Goal: Transaction & Acquisition: Purchase product/service

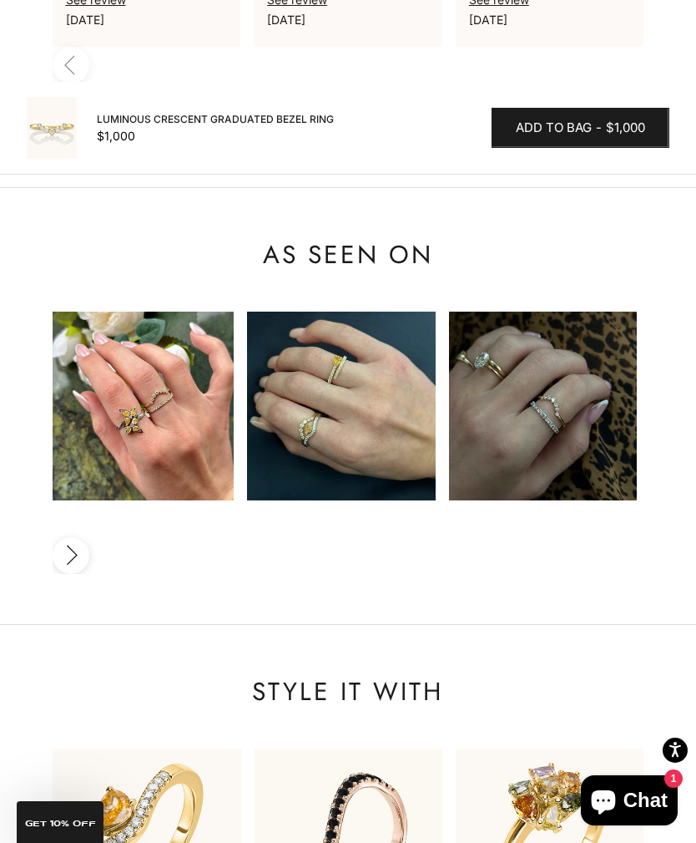
scroll to position [2336, 0]
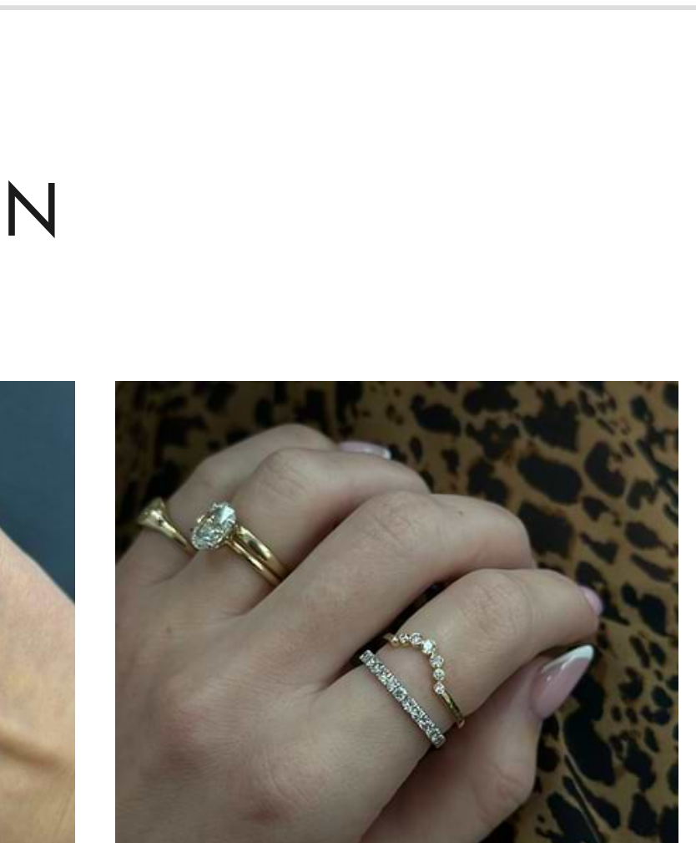
click at [449, 299] on img at bounding box center [543, 393] width 189 height 189
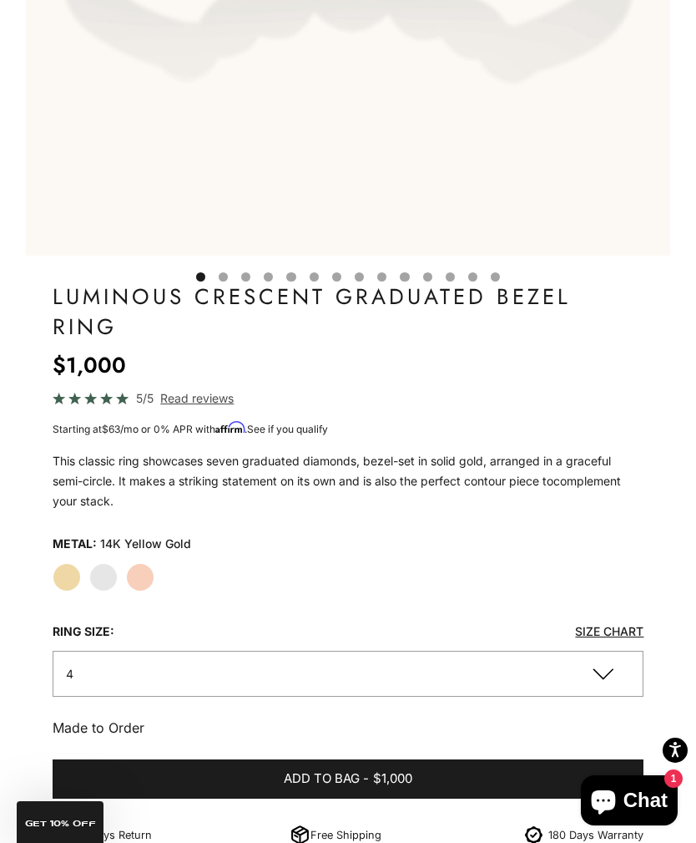
scroll to position [789, 0]
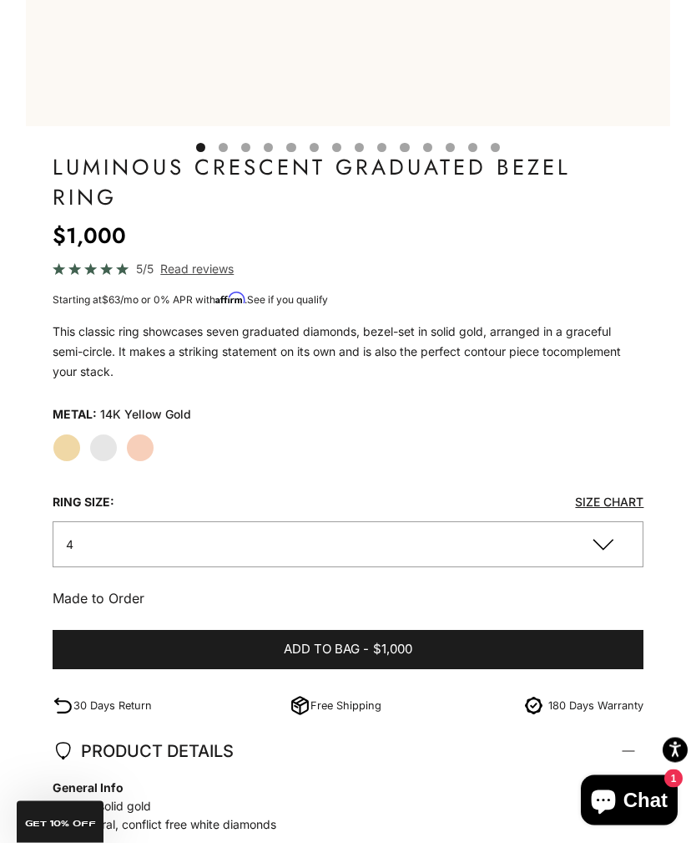
click at [460, 550] on button "4" at bounding box center [349, 545] width 592 height 46
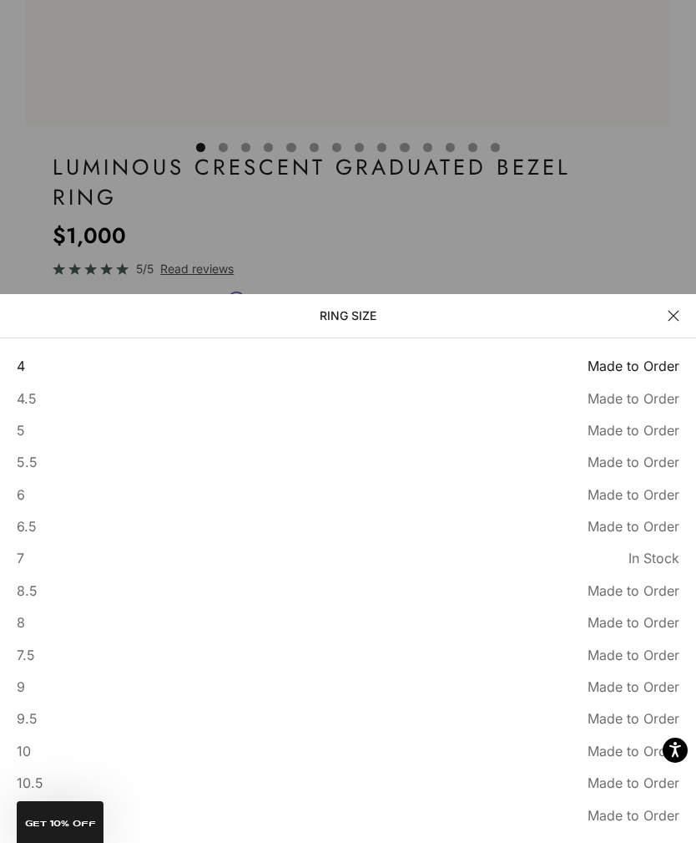
click at [609, 409] on span "Made to Order" at bounding box center [634, 398] width 92 height 22
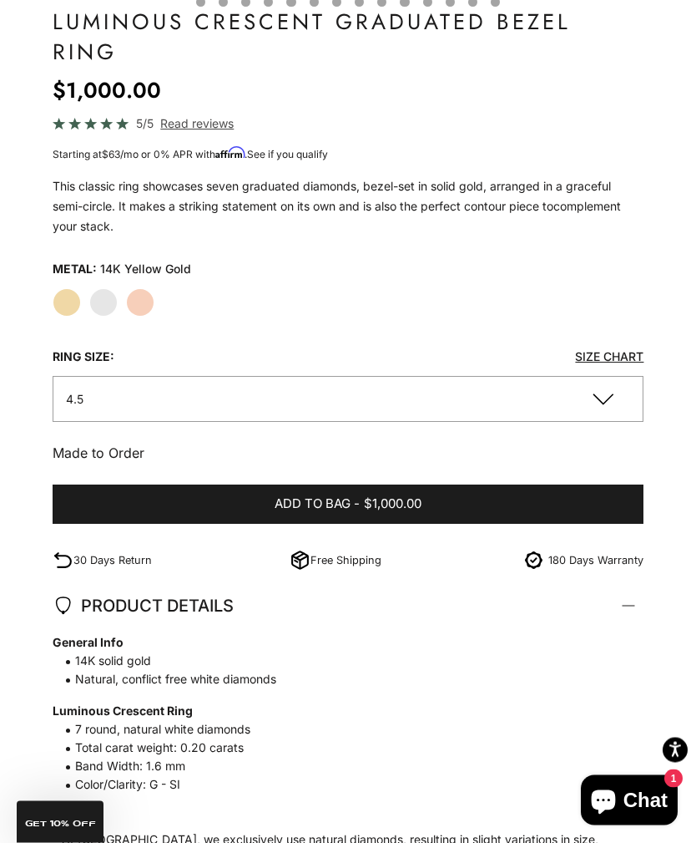
click at [490, 501] on button "Add to bag - $1,000.00" at bounding box center [349, 505] width 592 height 40
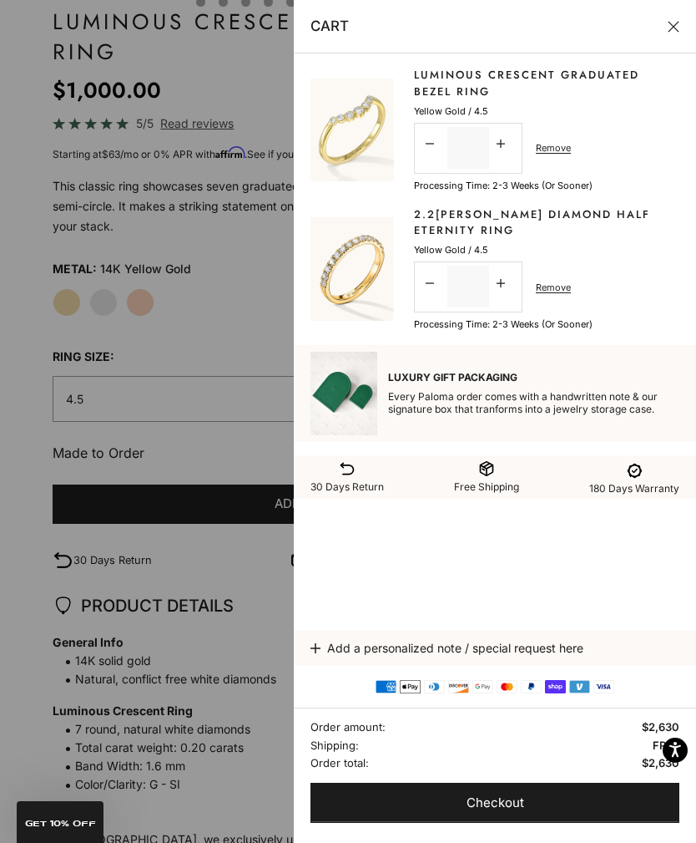
click at [493, 666] on button "Add a personalized note / special request here" at bounding box center [495, 648] width 369 height 36
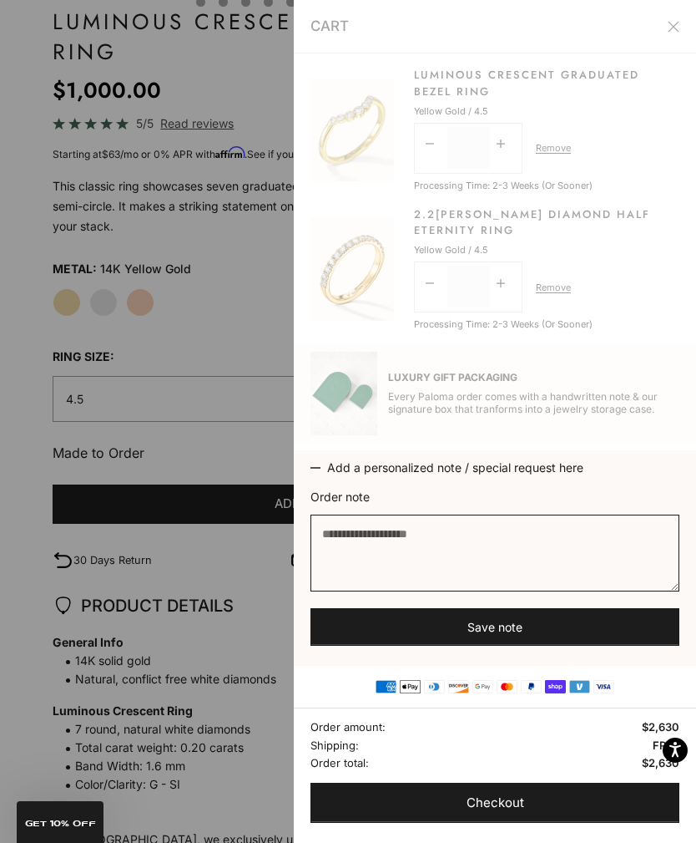
click at [505, 591] on textarea "Order note" at bounding box center [495, 552] width 369 height 77
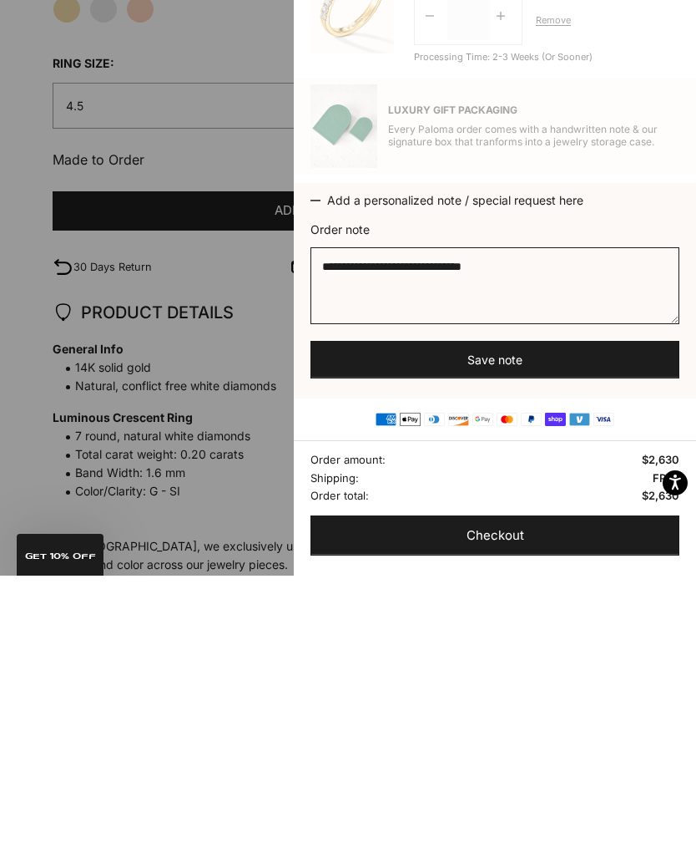
type textarea "**********"
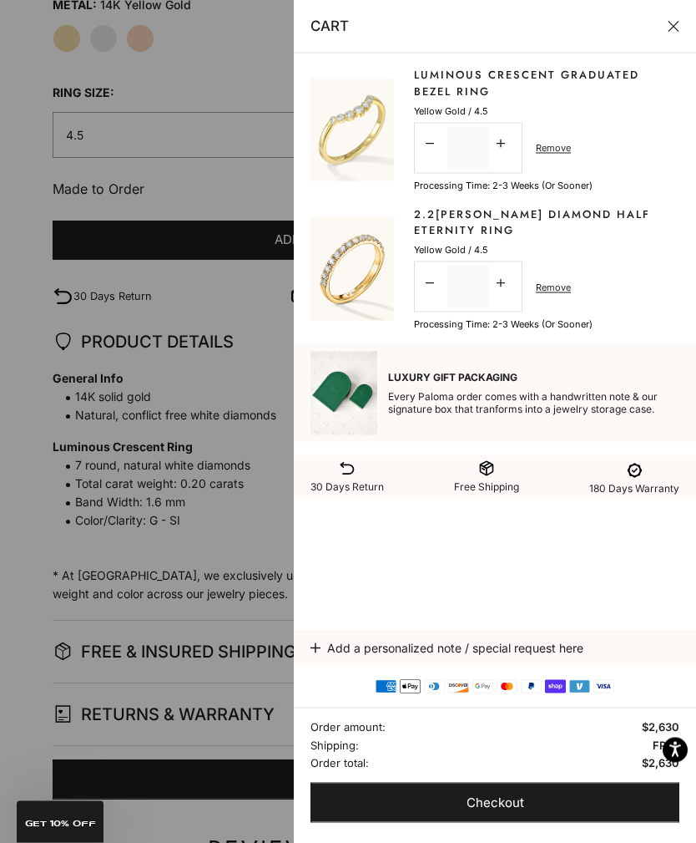
scroll to position [1199, 0]
click at [555, 292] on link "Remove" at bounding box center [553, 287] width 35 height 15
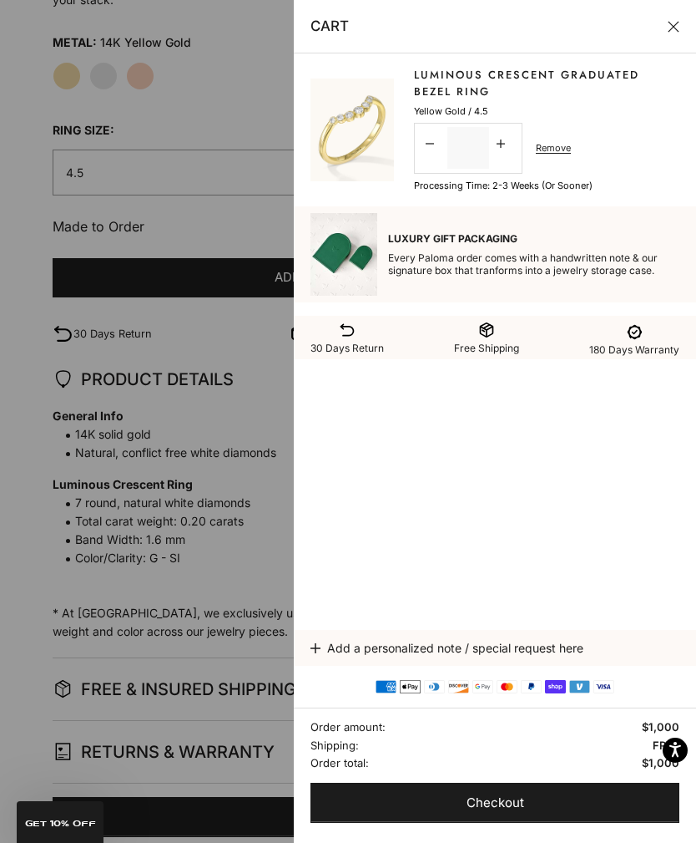
scroll to position [1158, 0]
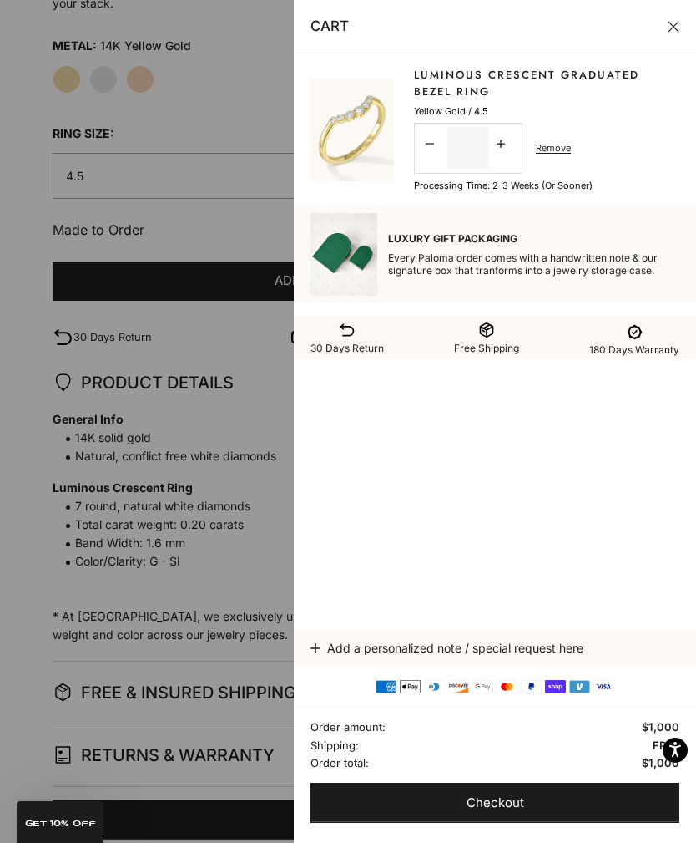
click at [13, 275] on div at bounding box center [348, 421] width 696 height 843
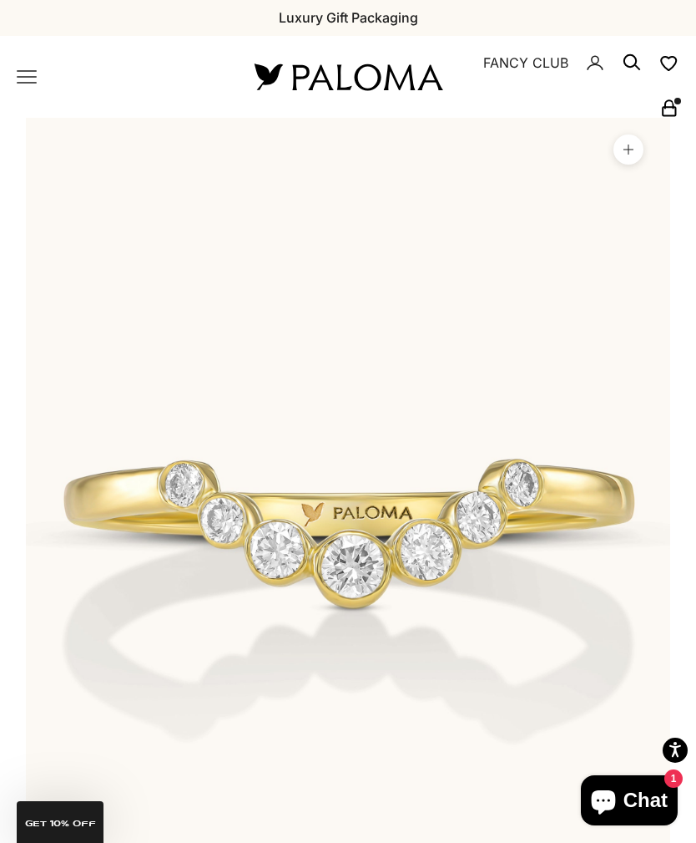
scroll to position [0, 0]
click at [670, 111] on icon "Secondary navigation" at bounding box center [670, 109] width 20 height 20
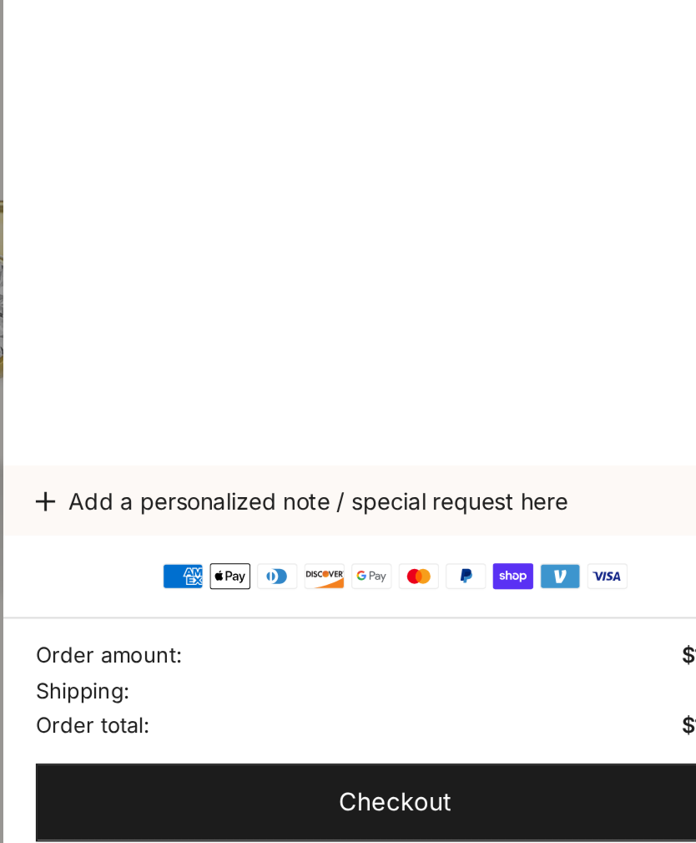
click at [311, 783] on button "Checkout" at bounding box center [495, 803] width 369 height 40
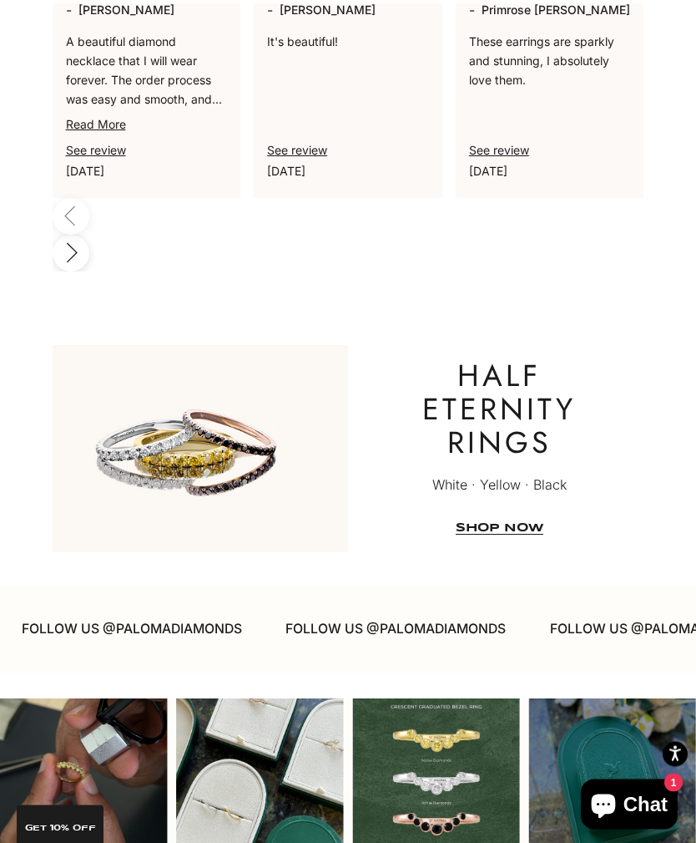
scroll to position [3918, 0]
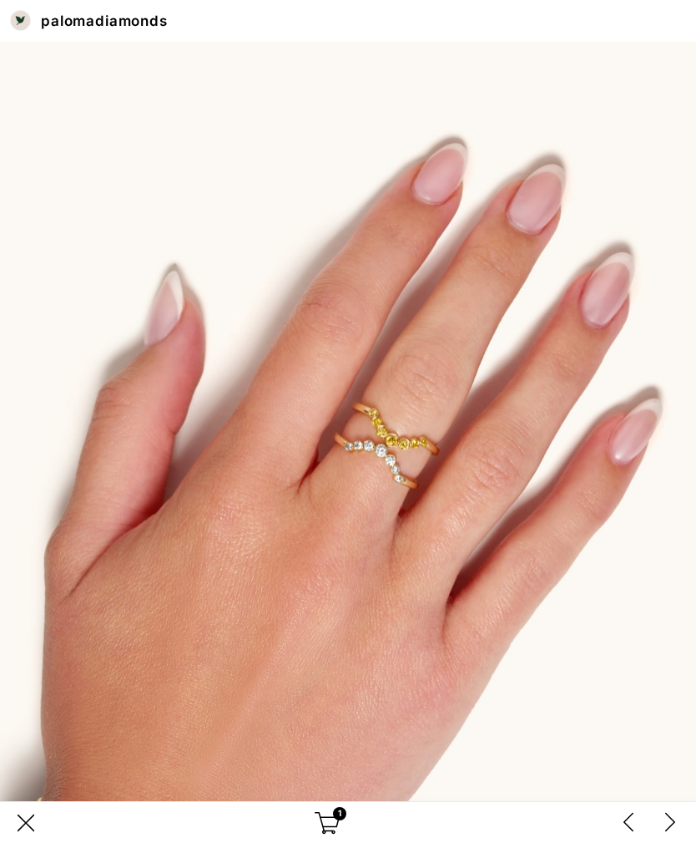
scroll to position [4, 0]
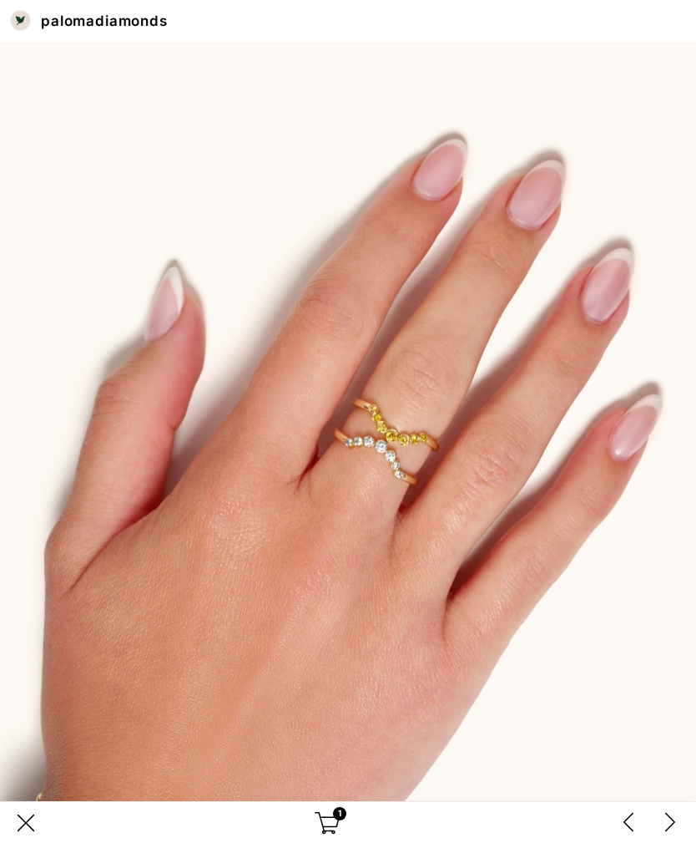
click at [36, 820] on div "close button" at bounding box center [25, 822] width 25 height 25
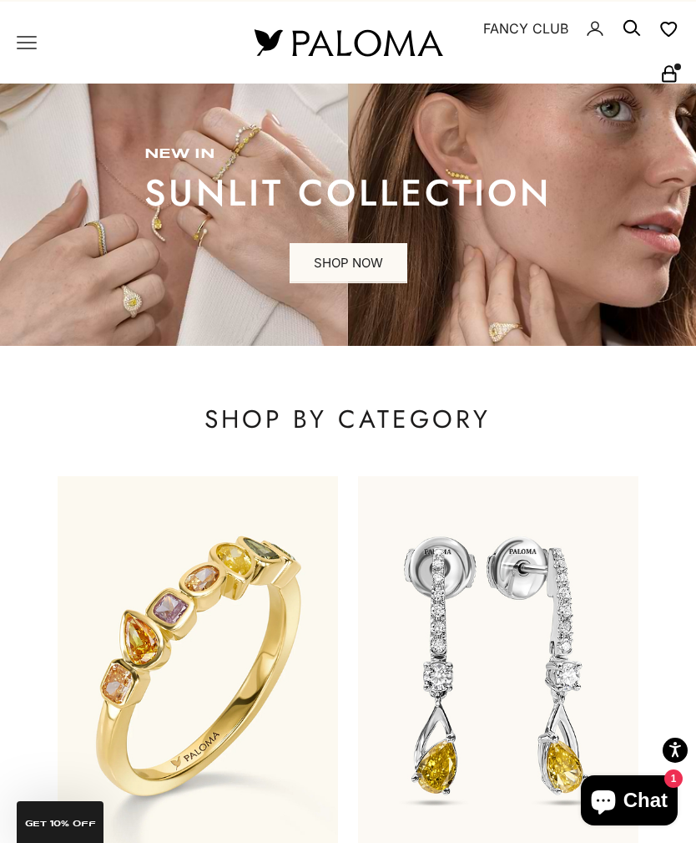
scroll to position [0, 0]
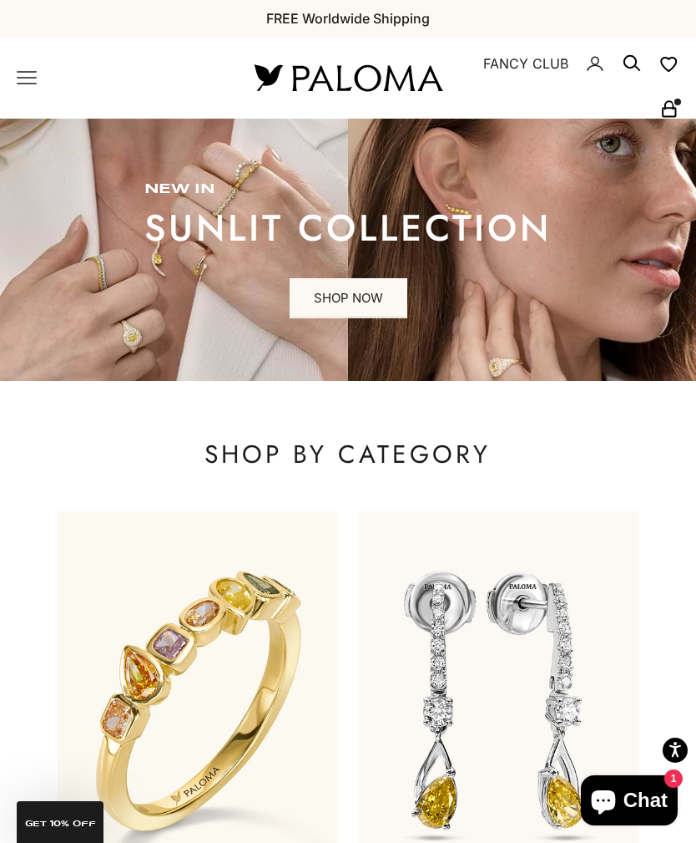
click at [668, 114] on icon "Secondary navigation" at bounding box center [670, 109] width 20 height 20
